Goal: Task Accomplishment & Management: Use online tool/utility

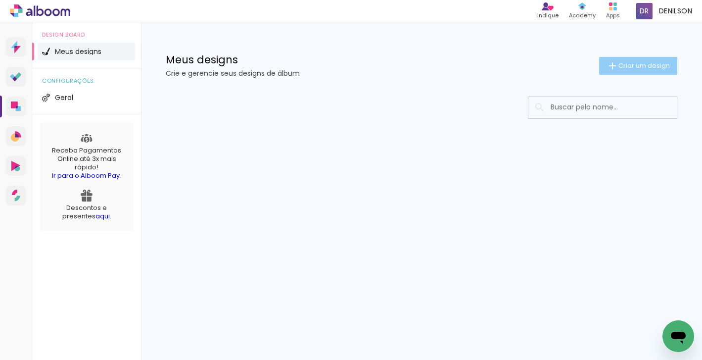
click at [626, 62] on span "Criar um design" at bounding box center [643, 65] width 51 height 6
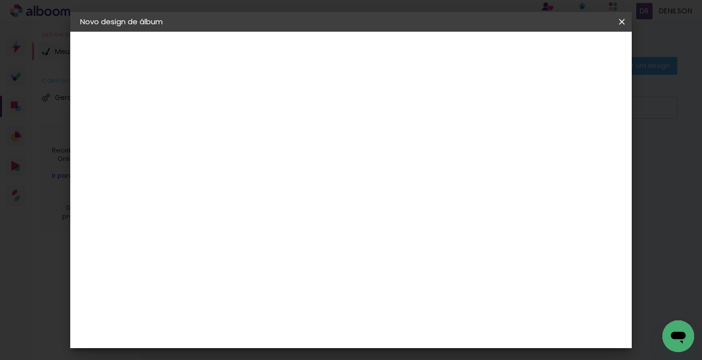
click at [242, 131] on input at bounding box center [242, 132] width 0 height 15
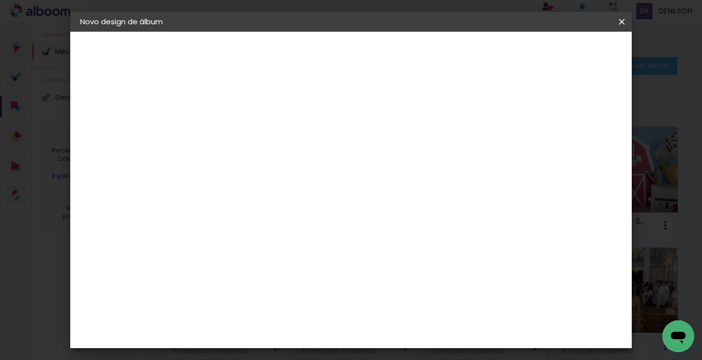
type input "GLORINHA 90 ANOS"
type paper-input "GLORINHA 90 ANOS"
click at [0, 0] on slot "Avançar" at bounding box center [0, 0] width 0 height 0
click at [427, 147] on paper-item "Tamanho Livre" at bounding box center [379, 151] width 95 height 22
click at [0, 0] on slot "Avançar" at bounding box center [0, 0] width 0 height 0
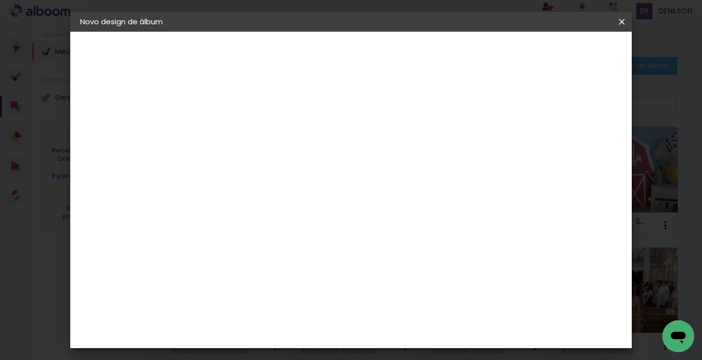
type input "4"
type paper-input "4"
click at [577, 154] on input "4" at bounding box center [573, 149] width 18 height 15
type input "3"
type paper-input "3"
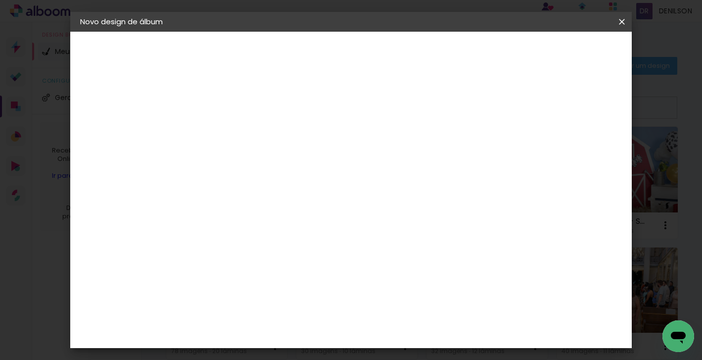
click at [577, 154] on input "3" at bounding box center [573, 149] width 18 height 15
type input "2"
type paper-input "2"
click at [579, 154] on input "2" at bounding box center [575, 149] width 18 height 15
type input "1"
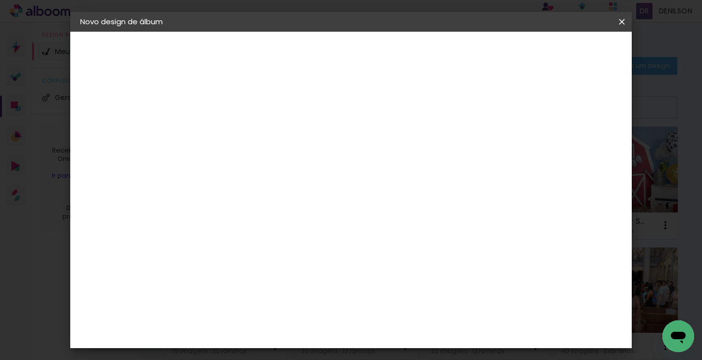
type paper-input "1"
click at [579, 154] on input "1" at bounding box center [575, 149] width 18 height 15
type input "0"
click at [579, 154] on input "0" at bounding box center [576, 149] width 18 height 15
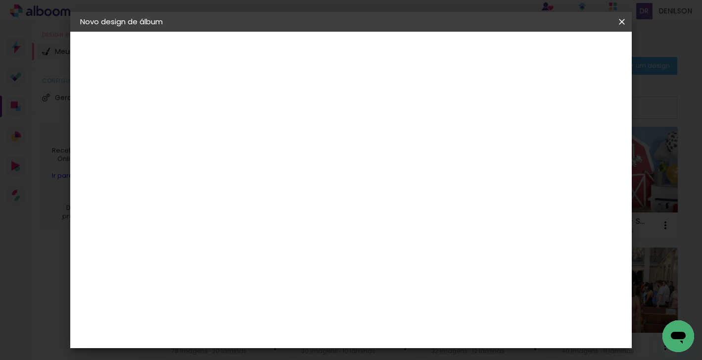
drag, startPoint x: 221, startPoint y: 209, endPoint x: 212, endPoint y: 207, distance: 8.6
click at [212, 208] on input "30" at bounding box center [211, 211] width 26 height 15
type input "15,2"
type paper-input "15,2"
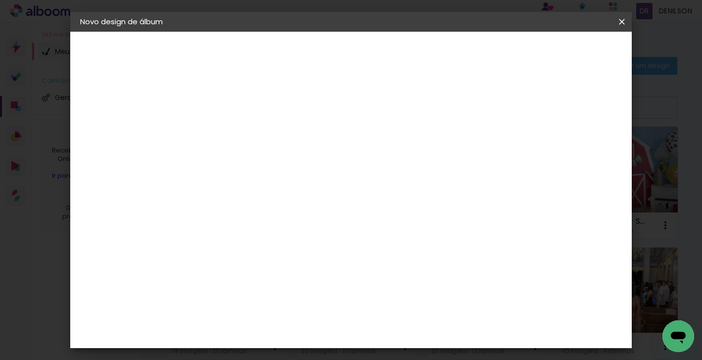
type input "42"
type paper-input "42"
click at [560, 55] on span "Iniciar design" at bounding box center [537, 52] width 45 height 7
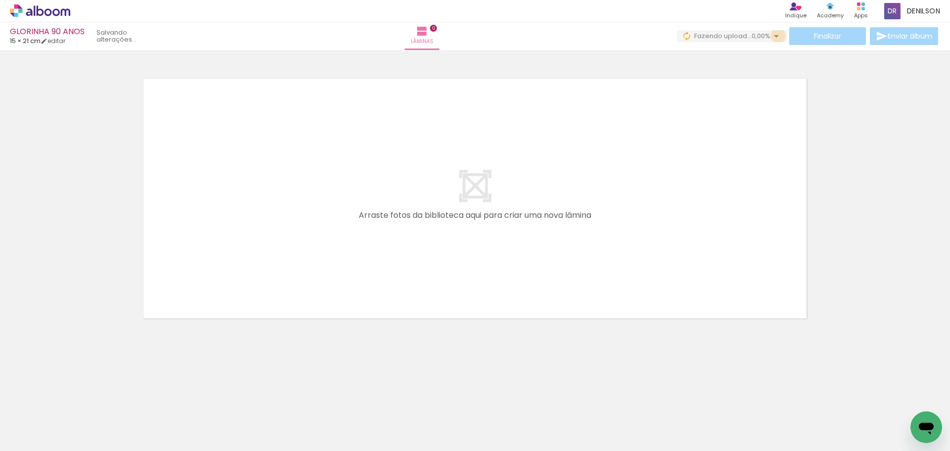
click at [702, 36] on iron-icon at bounding box center [776, 36] width 12 height 12
click at [41, 16] on icon at bounding box center [40, 10] width 7 height 10
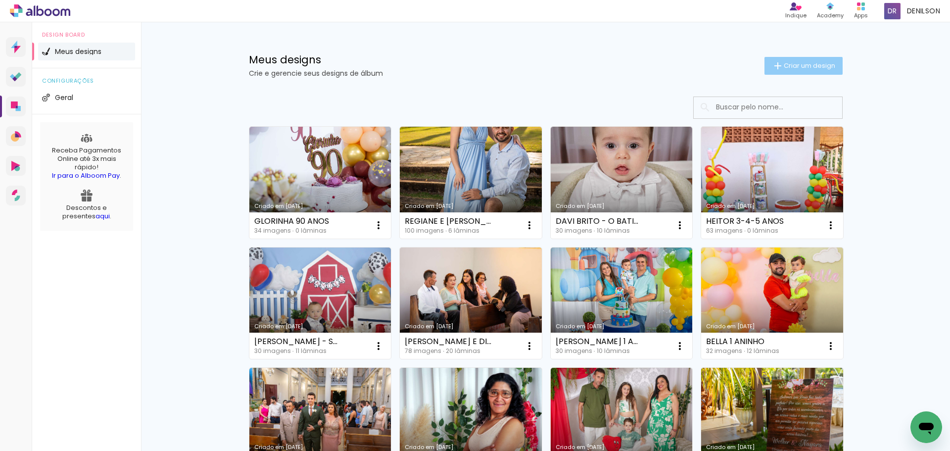
click at [806, 69] on span "Criar um design" at bounding box center [809, 65] width 51 height 6
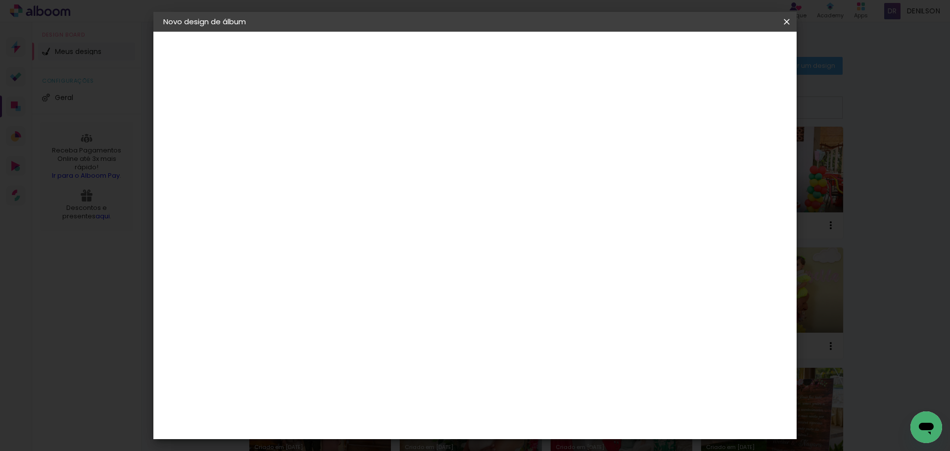
click at [325, 134] on input at bounding box center [325, 132] width 0 height 15
click at [325, 133] on input "MARCO ANTONIO 1 ANINHO" at bounding box center [325, 132] width 0 height 15
type input "MARCO ANTÔNIO 1 ANINHO"
type paper-input "MARCO ANTÔNIO 1 ANINHO"
click at [0, 0] on slot "Avançar" at bounding box center [0, 0] width 0 height 0
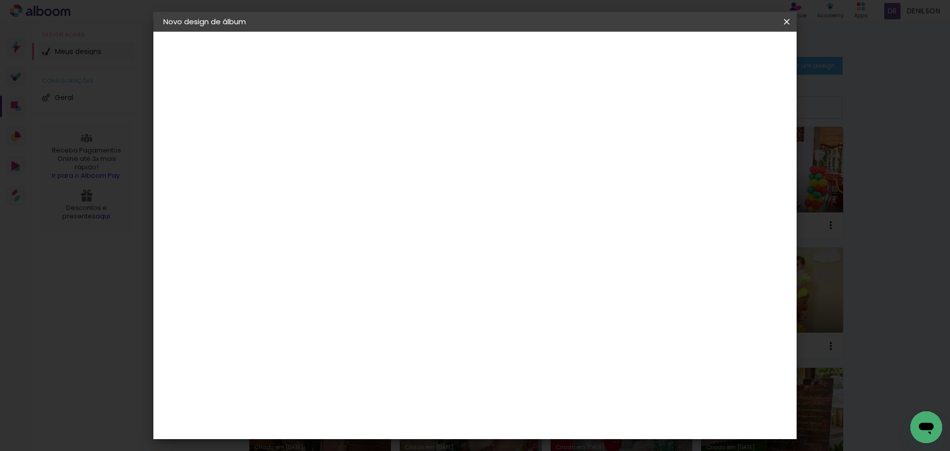
click at [0, 0] on slot "Tamanho Livre" at bounding box center [0, 0] width 0 height 0
click at [0, 0] on slot "Avançar" at bounding box center [0, 0] width 0 height 0
drag, startPoint x: 304, startPoint y: 282, endPoint x: 294, endPoint y: 270, distance: 15.8
click at [294, 278] on input "30" at bounding box center [294, 281] width 26 height 15
type input "15,2"
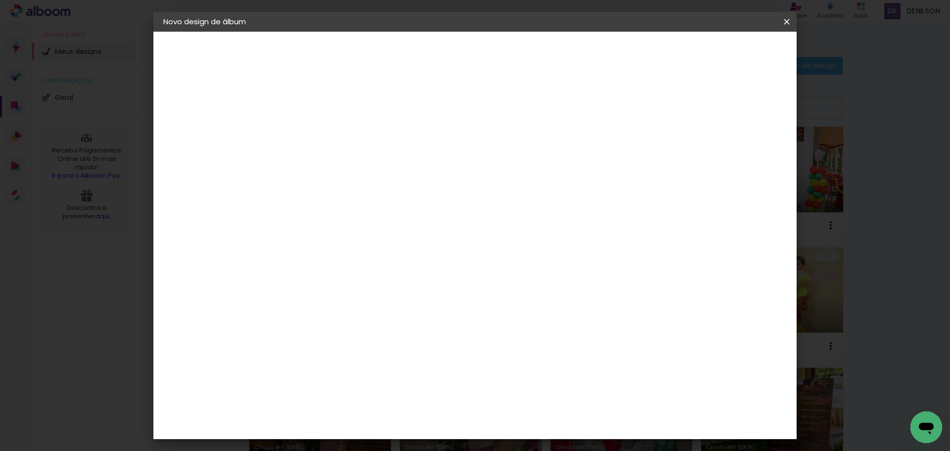
type paper-input "15,2"
click at [529, 217] on input "6042" at bounding box center [530, 219] width 26 height 15
type input "42"
type paper-input "42"
type input "4"
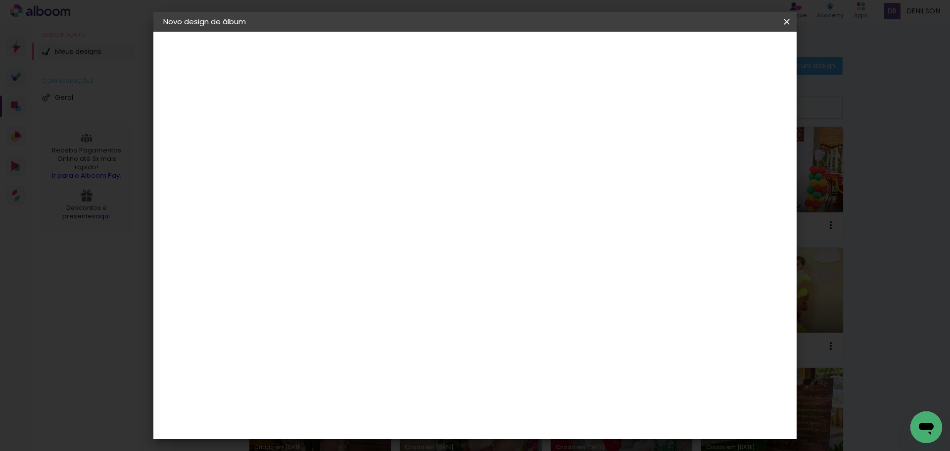
type paper-input "4"
click at [739, 151] on input "4" at bounding box center [733, 149] width 18 height 15
type input "3"
type paper-input "3"
click at [739, 151] on input "3" at bounding box center [735, 149] width 18 height 15
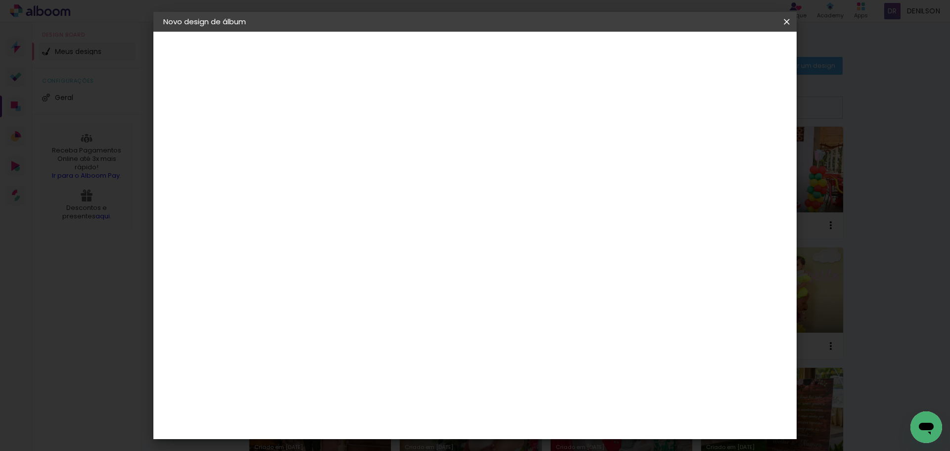
type input "2"
type paper-input "2"
click at [740, 151] on input "2" at bounding box center [737, 149] width 18 height 15
type input "1"
type paper-input "1"
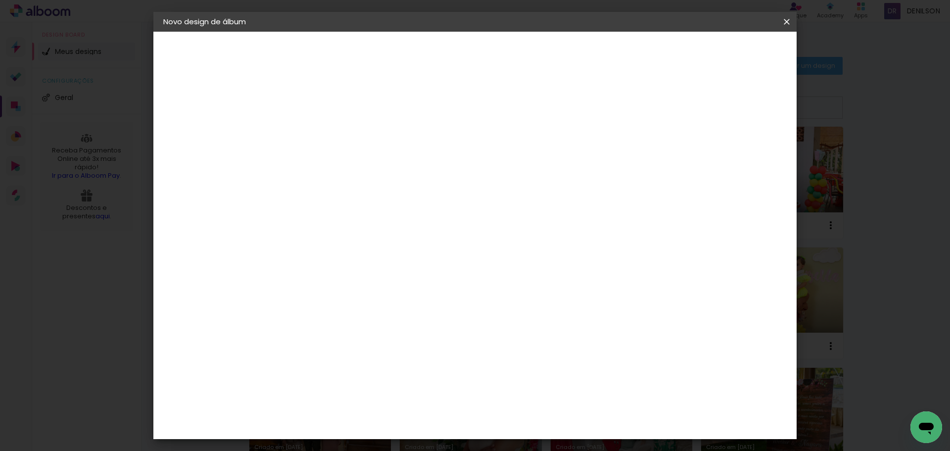
click at [746, 151] on input "1" at bounding box center [740, 149] width 18 height 15
type input "0"
click at [747, 154] on input "0" at bounding box center [740, 149] width 18 height 15
click at [725, 53] on span "Iniciar design" at bounding box center [702, 52] width 45 height 7
